Goal: Transaction & Acquisition: Download file/media

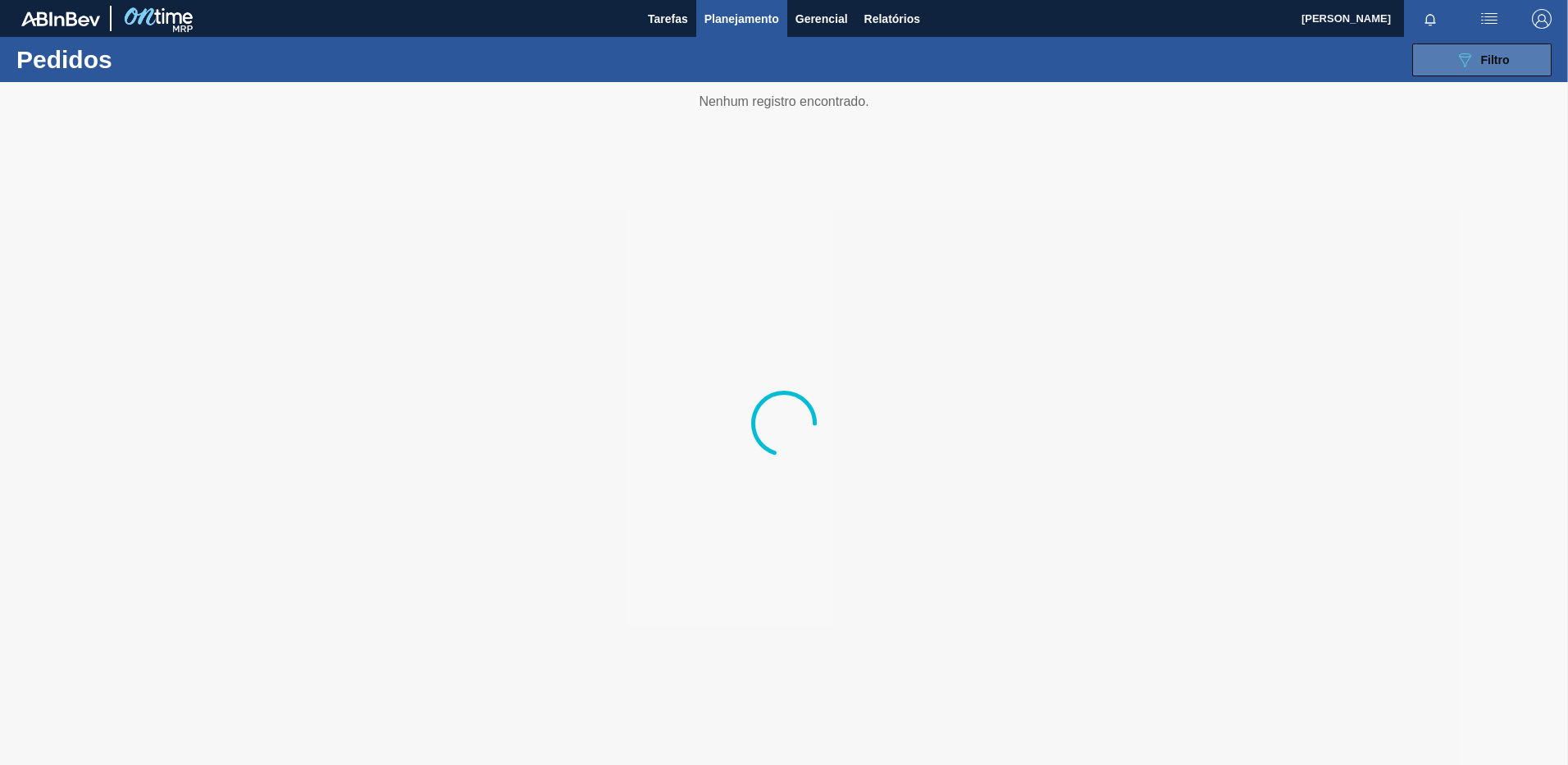
click at [1444, 54] on button "089F7B8B-B2A5-4AFE-B5C0-19BA573D28AC Filtro" at bounding box center [1481, 60] width 139 height 33
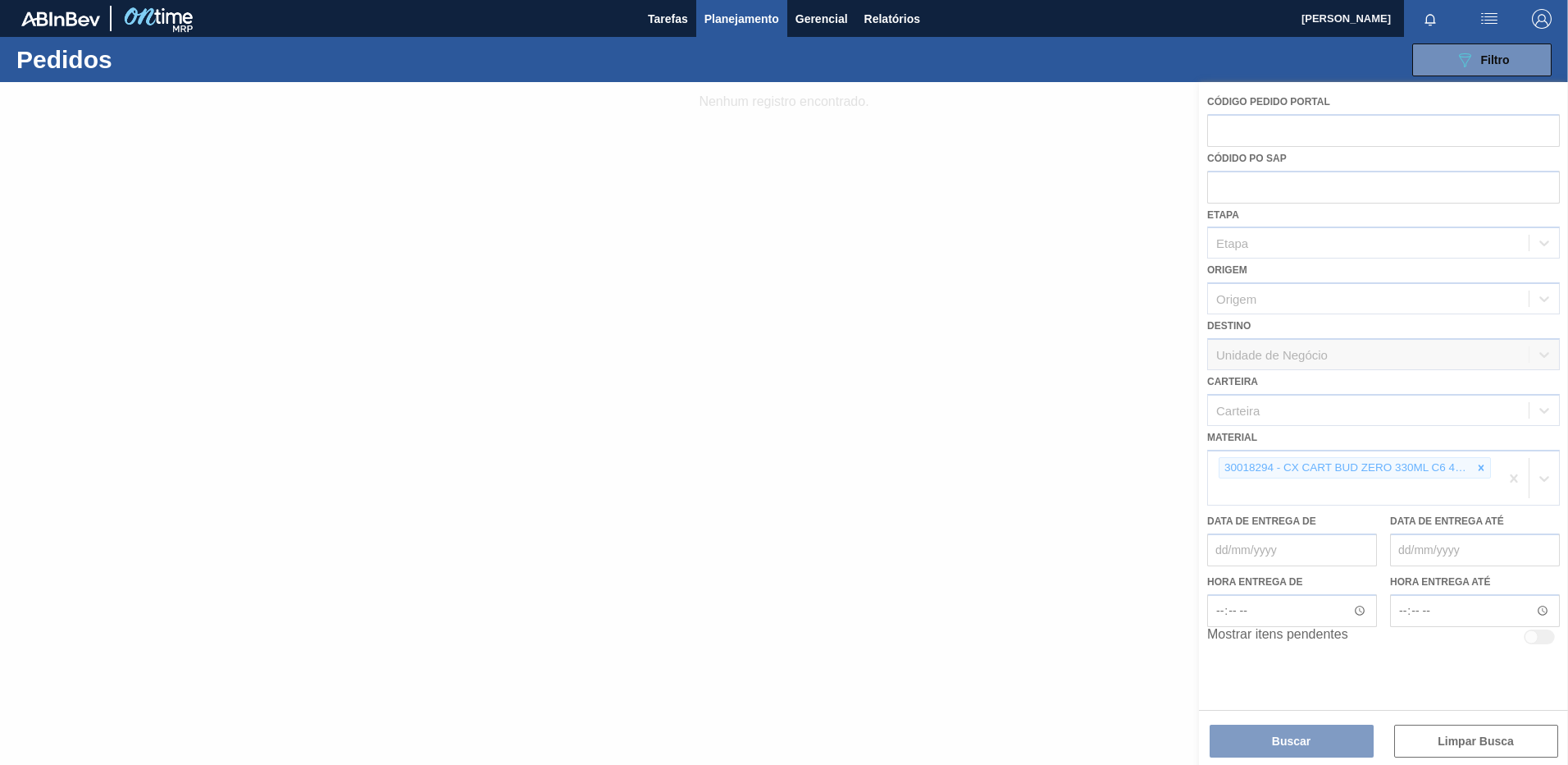
click at [1514, 479] on div at bounding box center [784, 422] width 1568 height 682
click at [1514, 478] on div at bounding box center [784, 422] width 1568 height 682
click at [1513, 478] on div at bounding box center [784, 422] width 1568 height 682
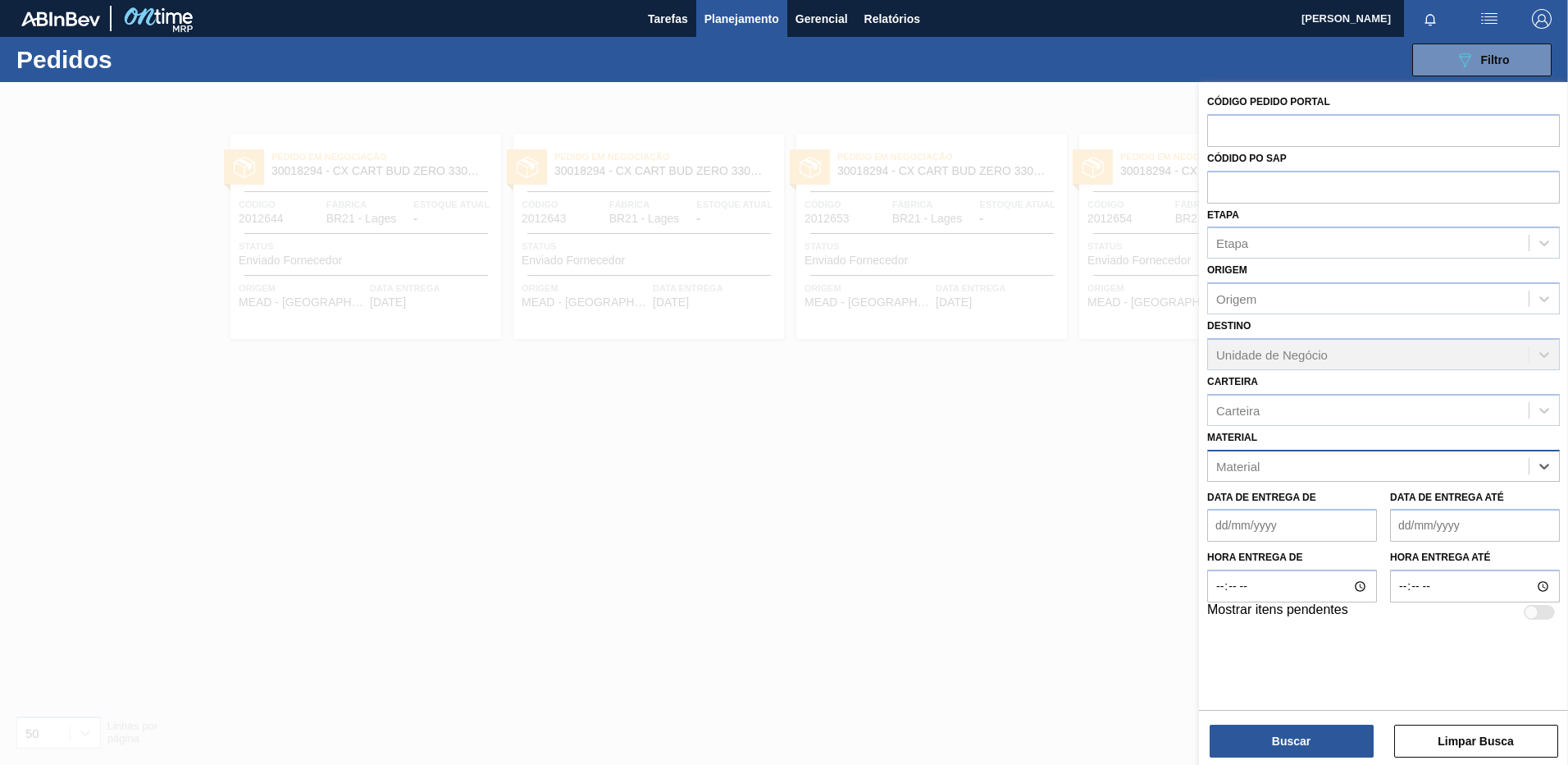
paste input "30009634"
type input "30009634"
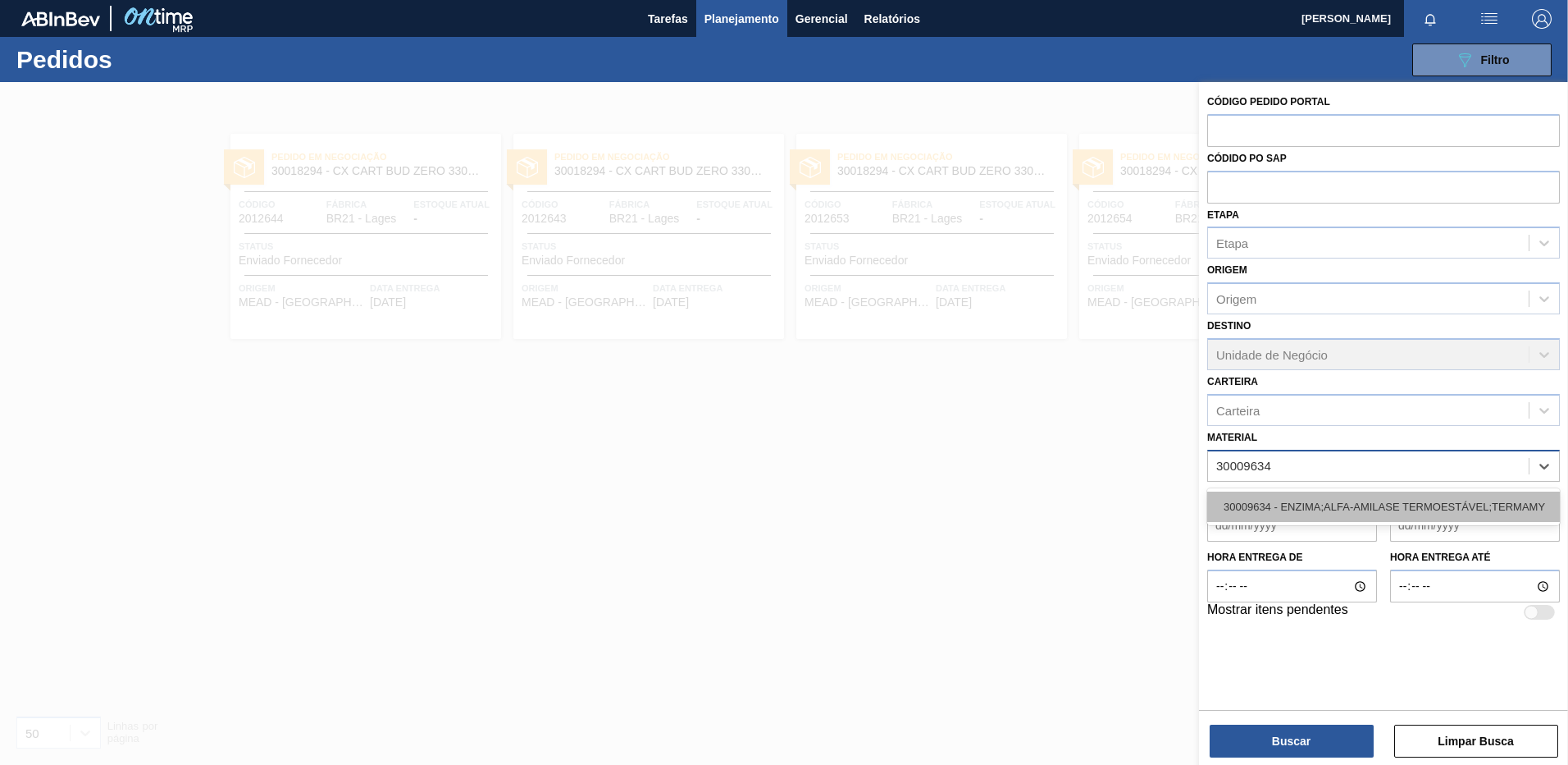
click at [1356, 505] on div "30009634 - ENZIMA;ALFA-AMILASE TERMOESTÁVEL;TERMAMY" at bounding box center [1383, 506] width 353 height 30
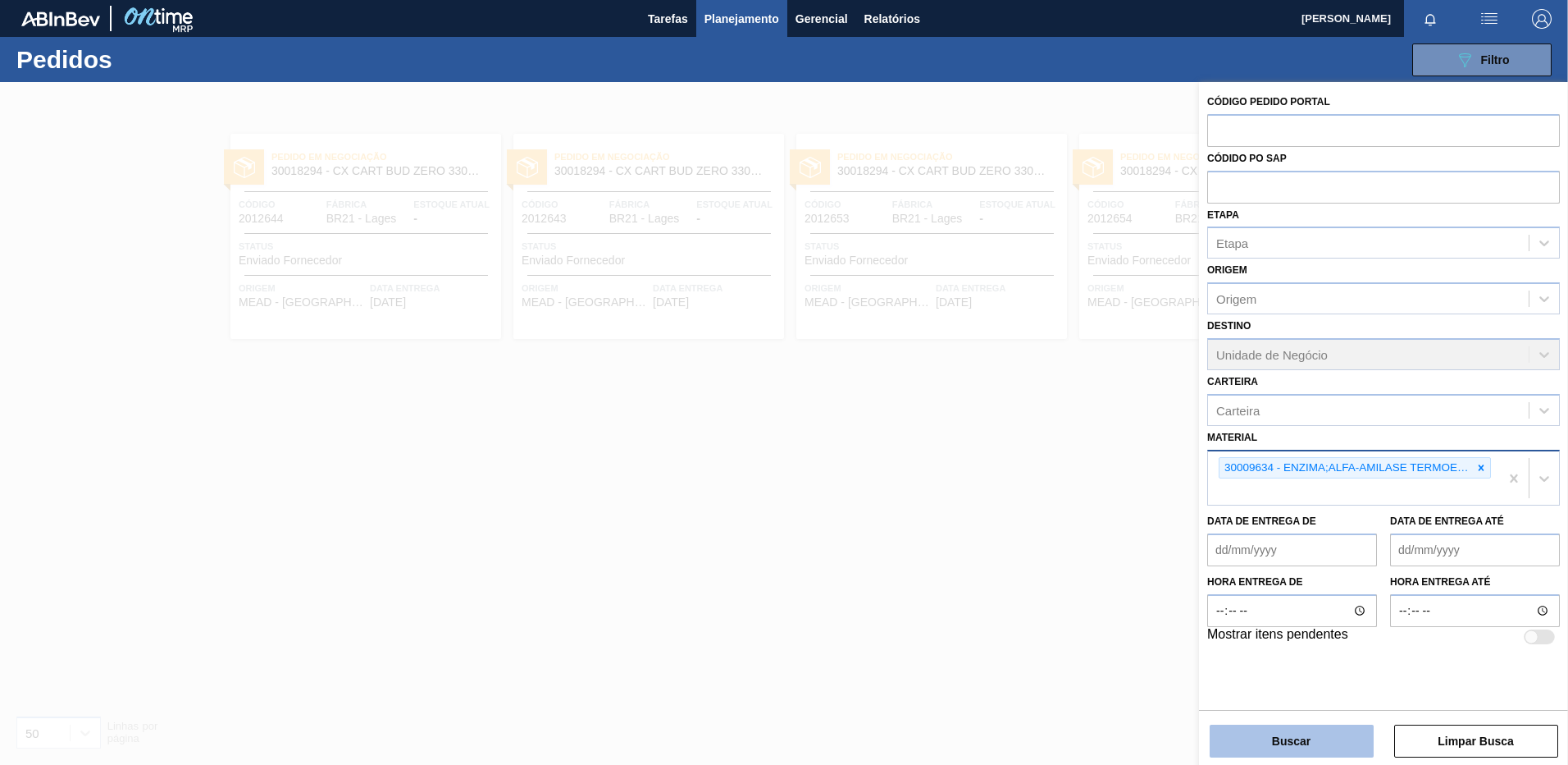
click at [1299, 748] on button "Buscar" at bounding box center [1292, 741] width 164 height 33
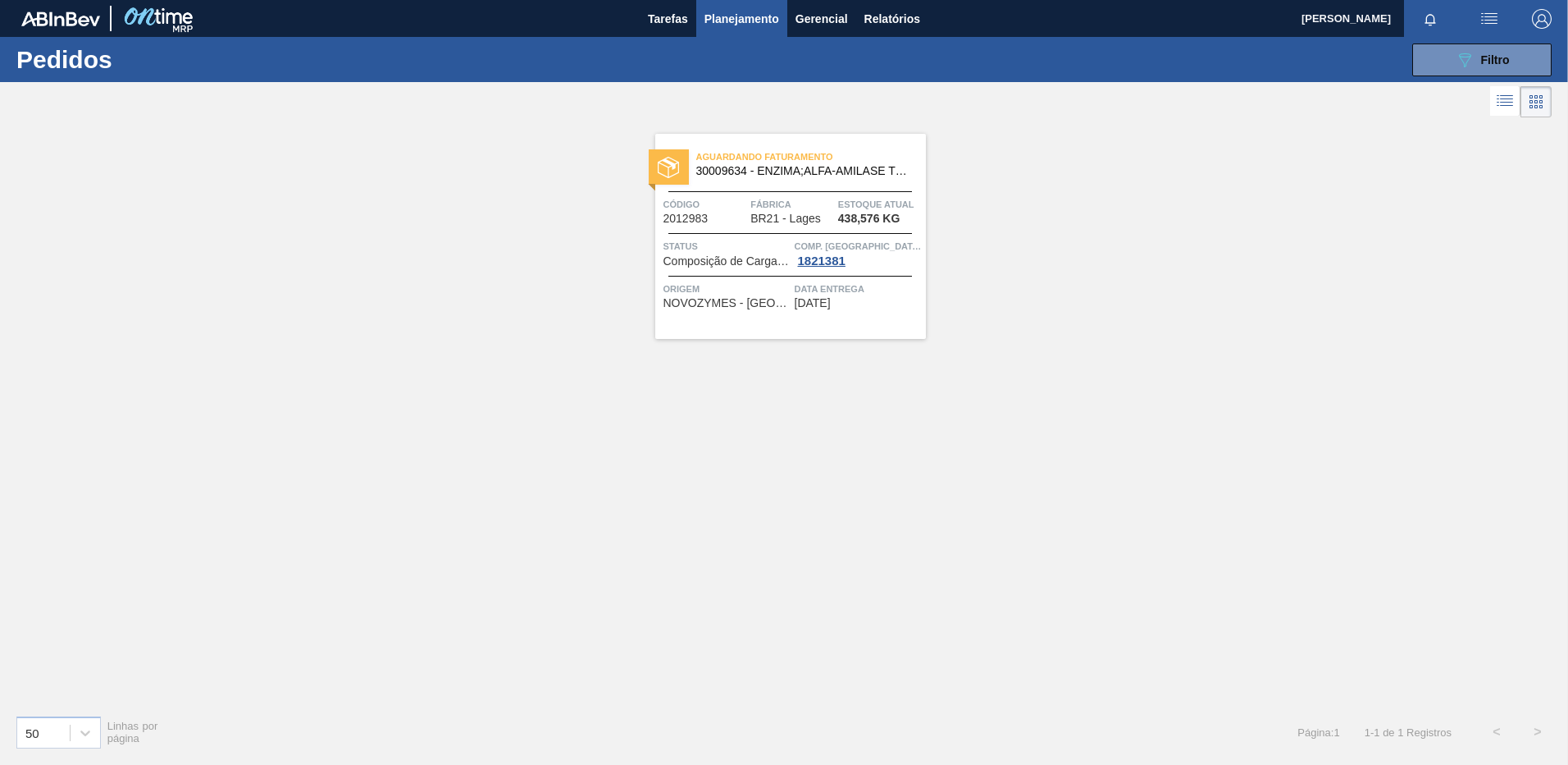
click at [858, 289] on span "Data entrega" at bounding box center [858, 288] width 127 height 17
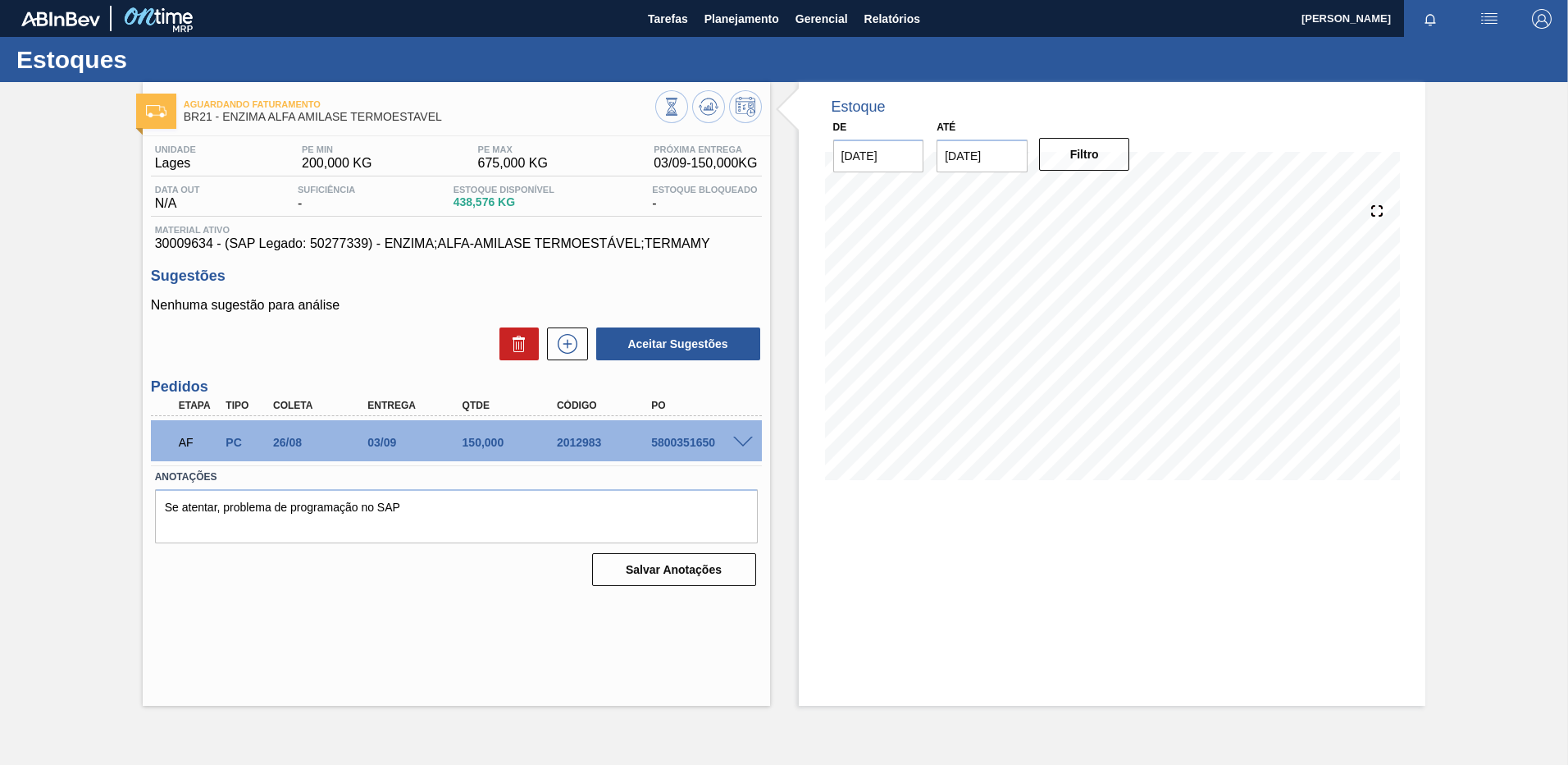
click at [1037, 601] on div "Estoque De [DATE] Até [DATE] Filtro" at bounding box center [1112, 393] width 627 height 624
click at [887, 627] on div "Estoque De [DATE] Até [DATE] Filtro" at bounding box center [1112, 393] width 627 height 624
drag, startPoint x: 655, startPoint y: 447, endPoint x: 715, endPoint y: 455, distance: 60.5
click at [715, 455] on div "AF PC 26/08 03/09 150,000 2012983 5800351650" at bounding box center [451, 441] width 567 height 33
copy div "5800351650"
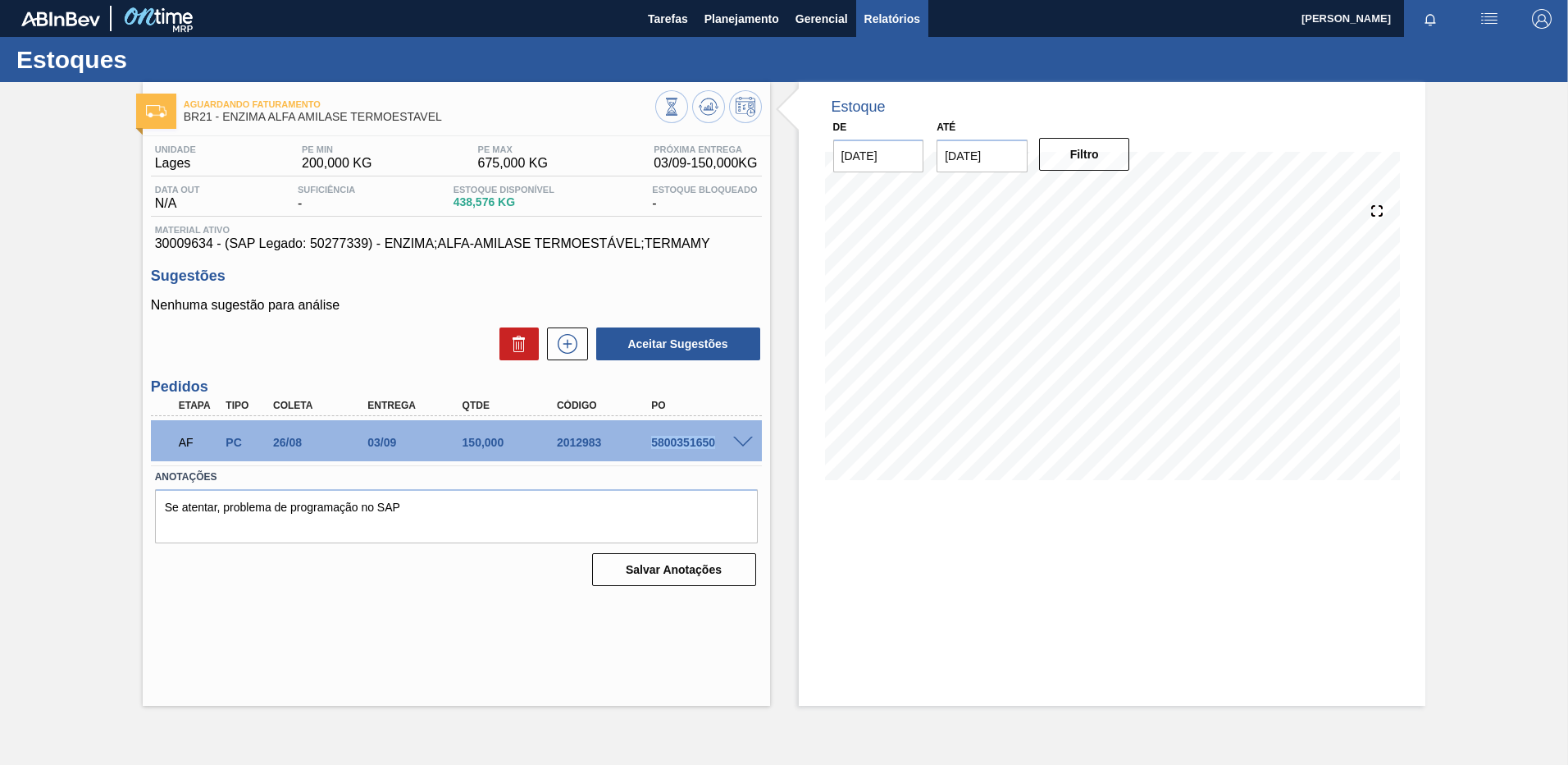
click at [876, 28] on span "Relatórios" at bounding box center [892, 18] width 55 height 19
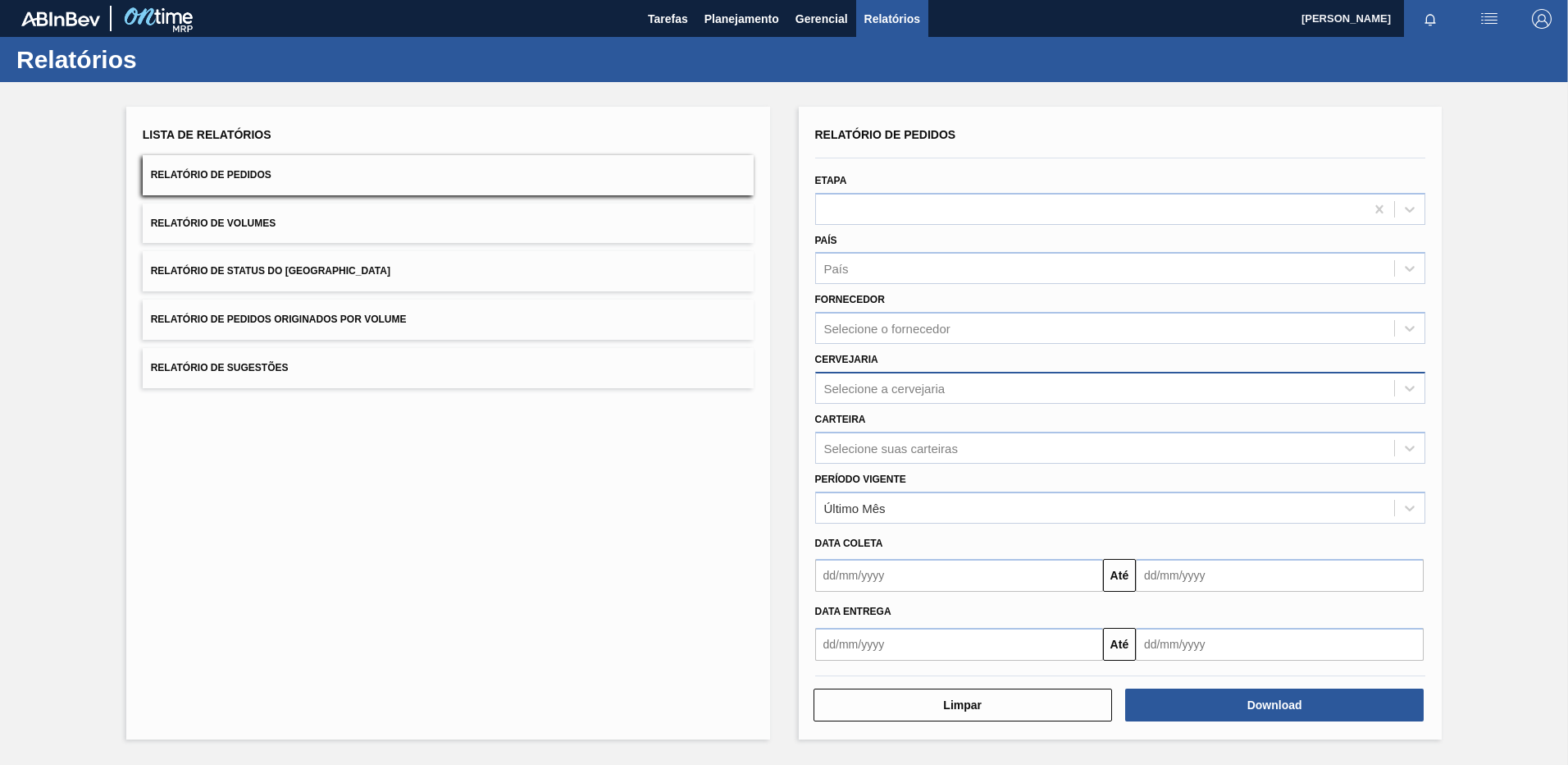
click at [900, 393] on div "Selecione a cervejaria" at bounding box center [884, 387] width 122 height 14
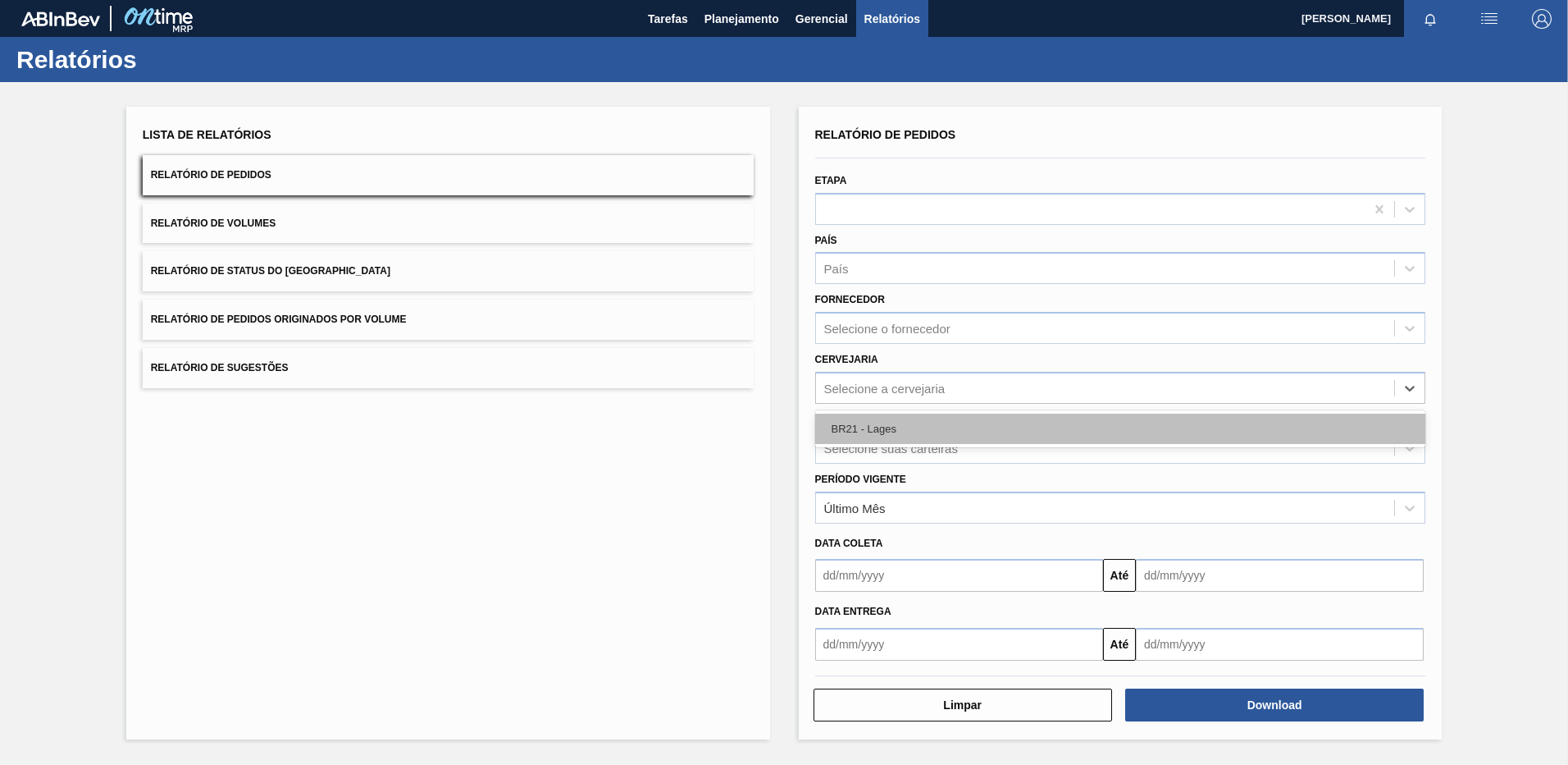
click at [872, 433] on div "BR21 - Lages" at bounding box center [1121, 428] width 611 height 30
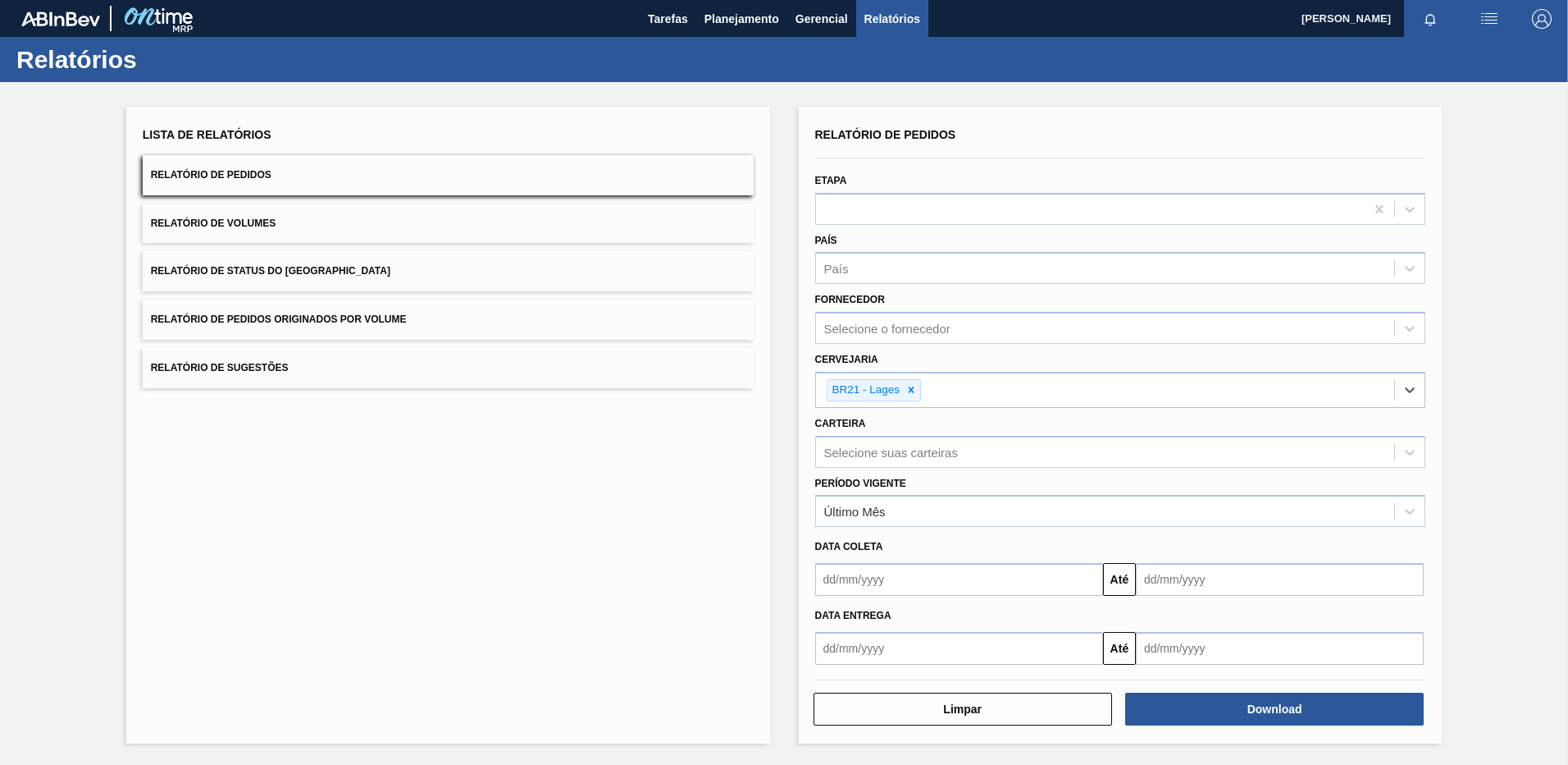
click at [878, 583] on input "text" at bounding box center [959, 579] width 288 height 33
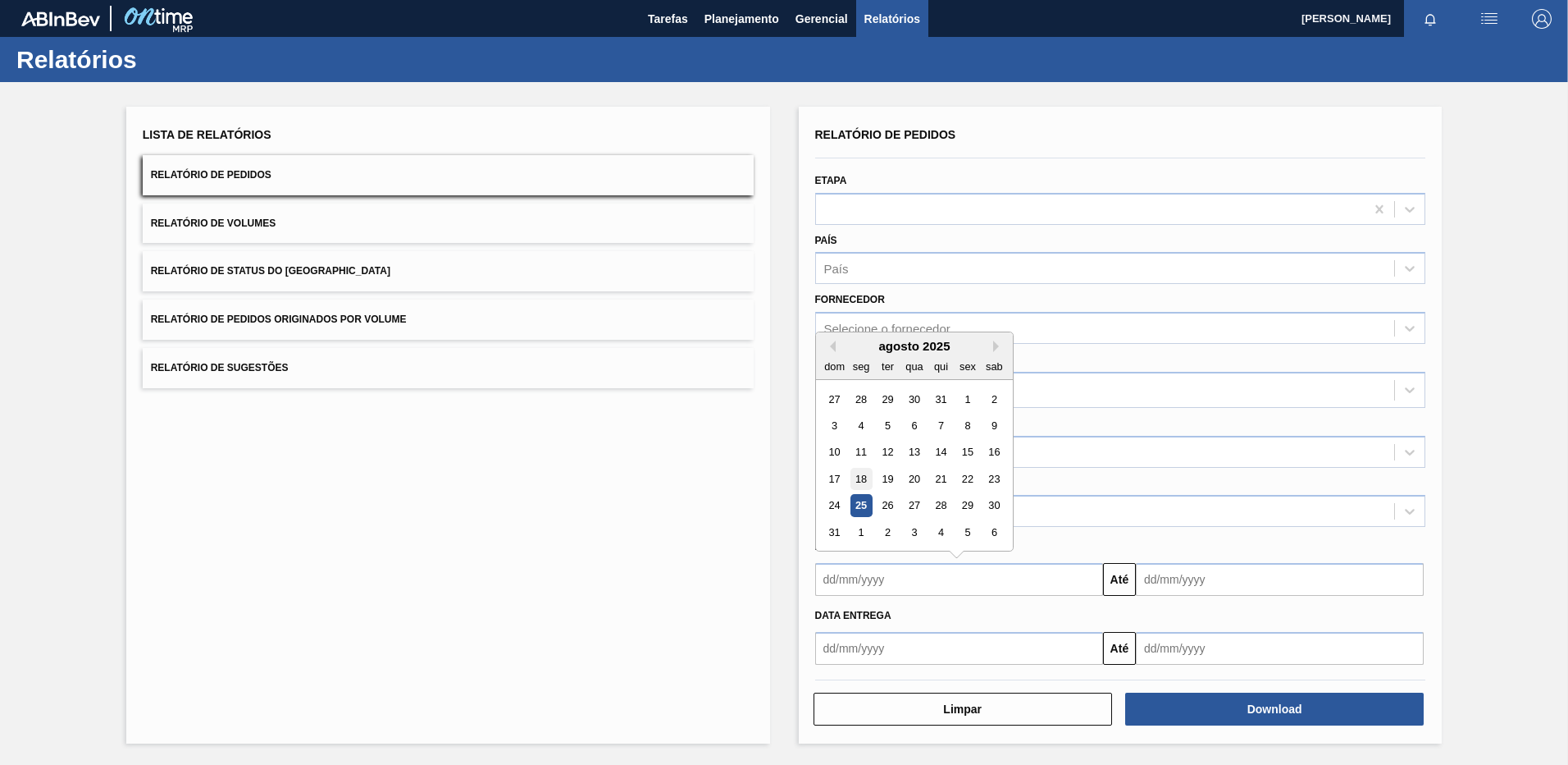
click at [862, 487] on div "18" at bounding box center [860, 479] width 22 height 22
type input "[DATE]"
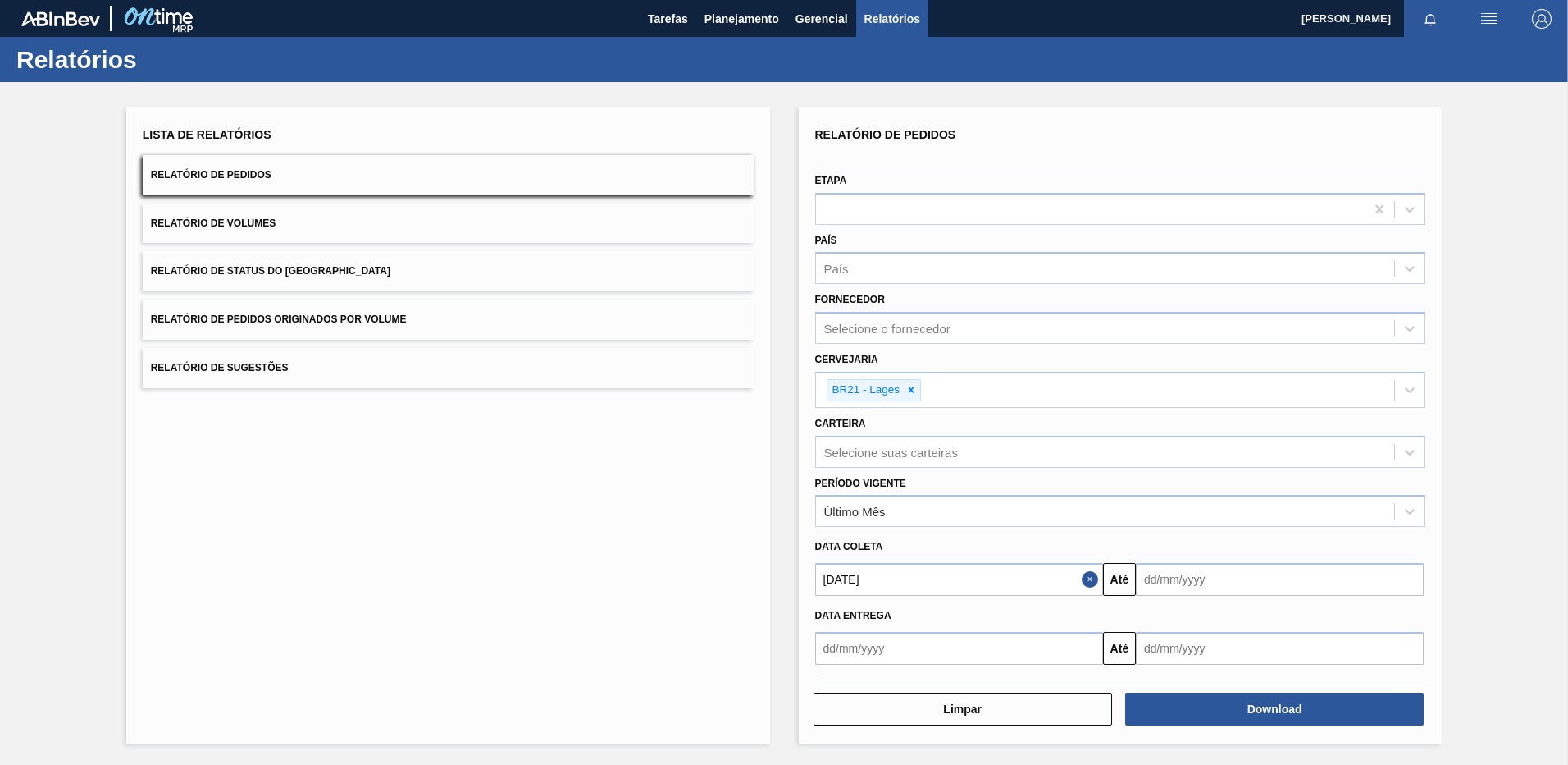
click at [860, 635] on input "text" at bounding box center [959, 648] width 288 height 33
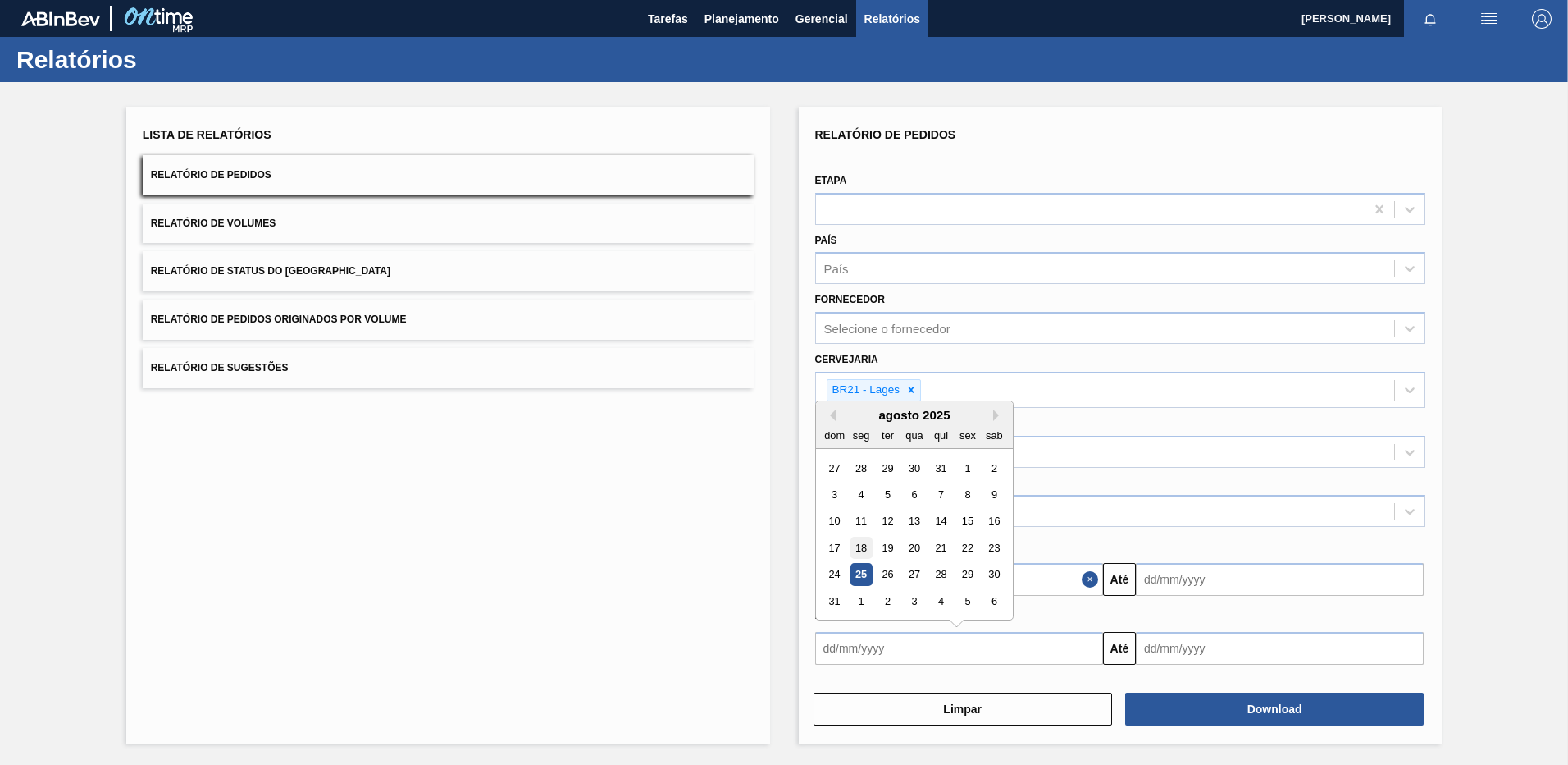
click at [861, 555] on div "18" at bounding box center [860, 547] width 22 height 22
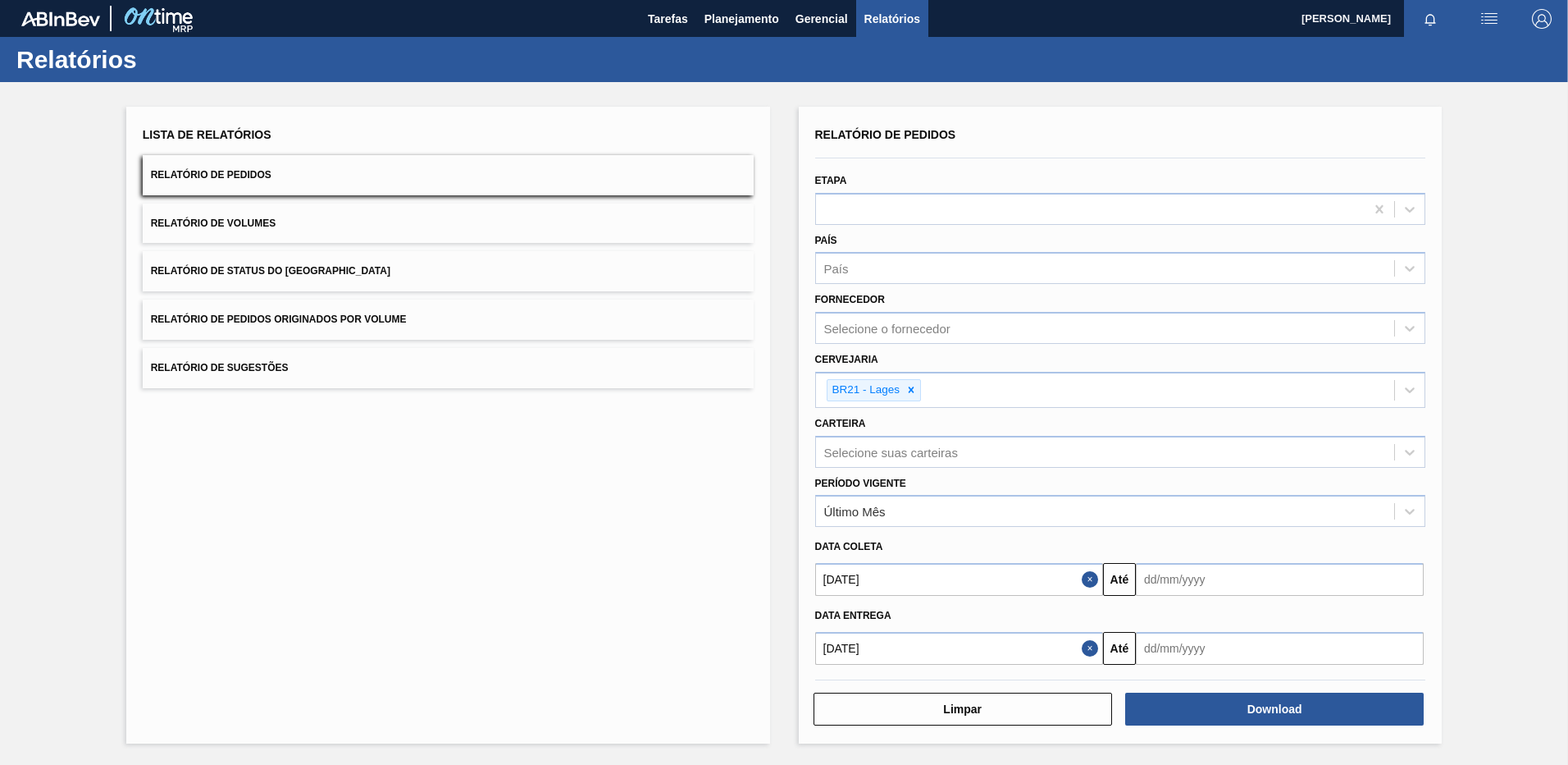
type input "[DATE]"
click at [1282, 586] on input "text" at bounding box center [1280, 579] width 288 height 33
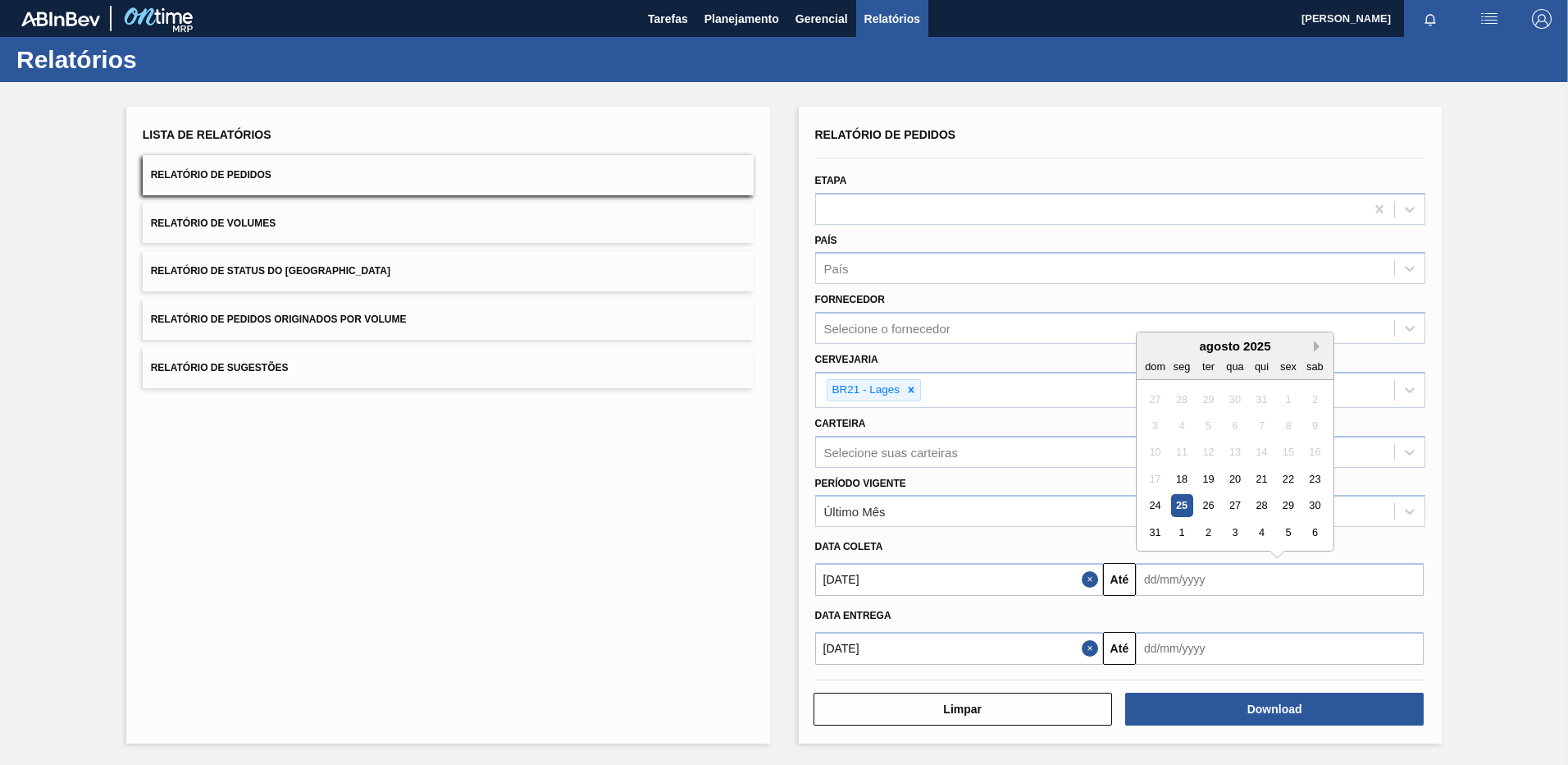
click at [1315, 346] on button "Next Month" at bounding box center [1320, 346] width 12 height 12
click at [1215, 510] on div "30" at bounding box center [1208, 505] width 22 height 22
type input "[DATE]"
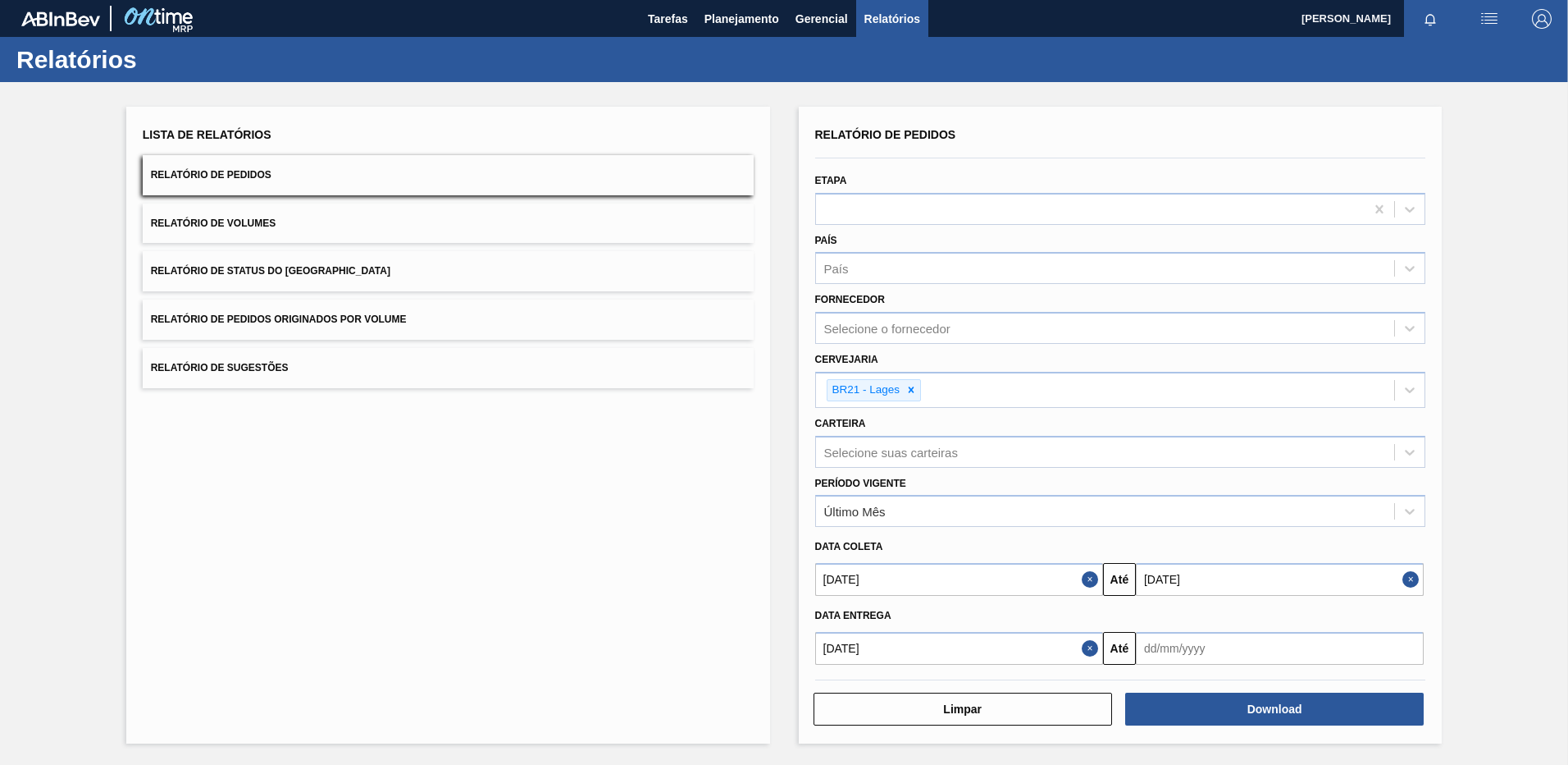
click at [1179, 652] on input "text" at bounding box center [1280, 648] width 288 height 33
click at [1318, 413] on button "Next Month" at bounding box center [1320, 416] width 12 height 12
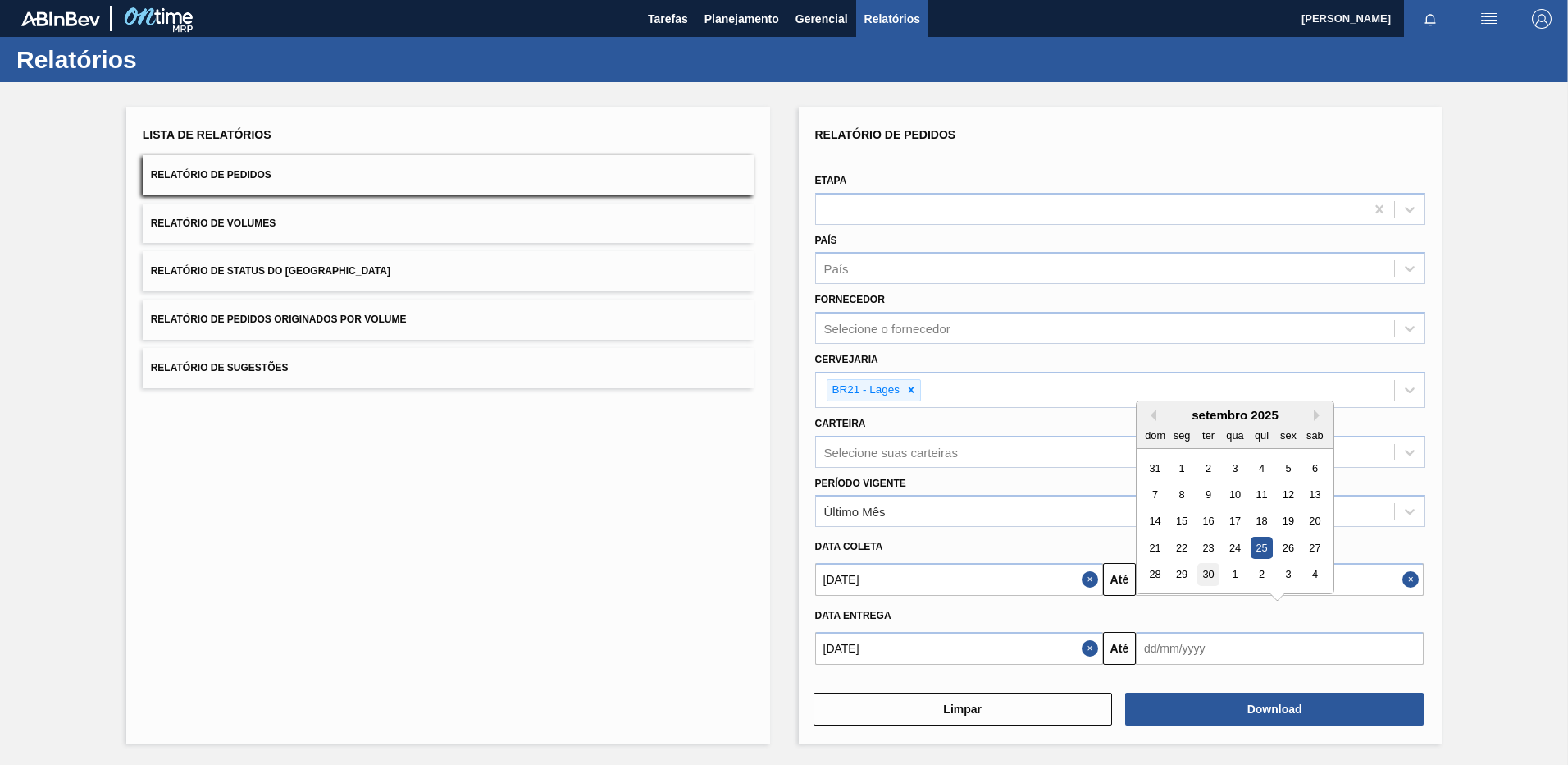
click at [1205, 575] on div "30" at bounding box center [1208, 574] width 22 height 22
type input "[DATE]"
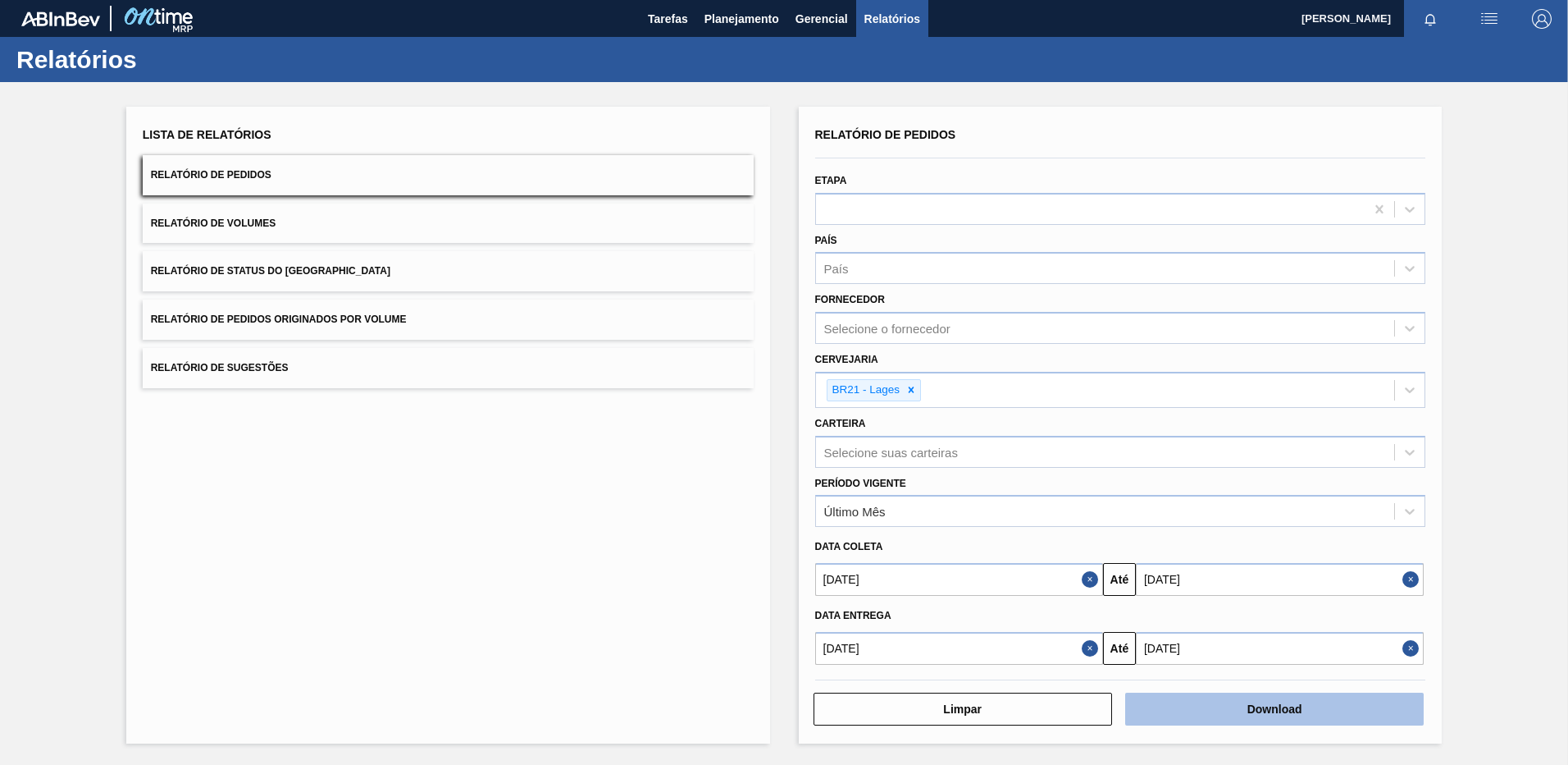
click at [1226, 712] on button "Download" at bounding box center [1274, 710] width 299 height 33
